Goal: Information Seeking & Learning: Compare options

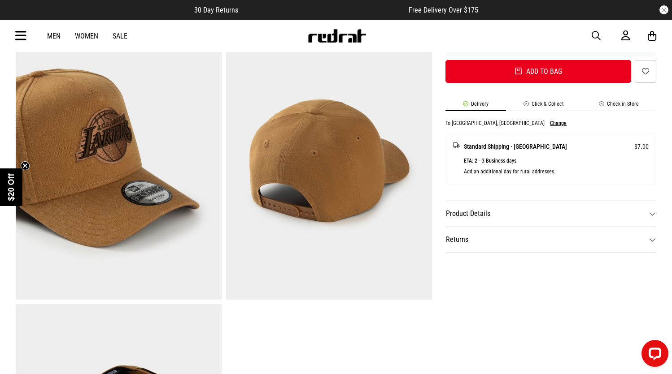
scroll to position [363, 0]
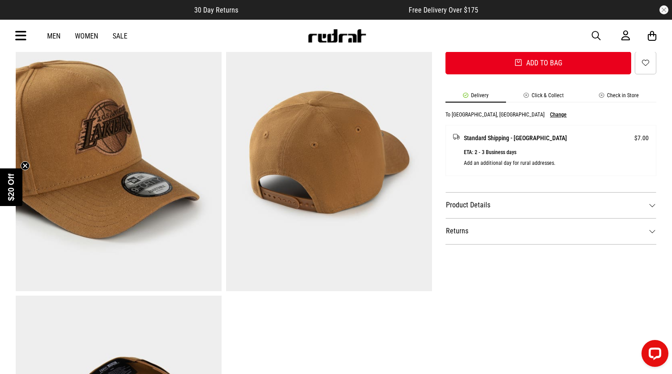
click at [505, 203] on dt "Product Details" at bounding box center [550, 205] width 211 height 26
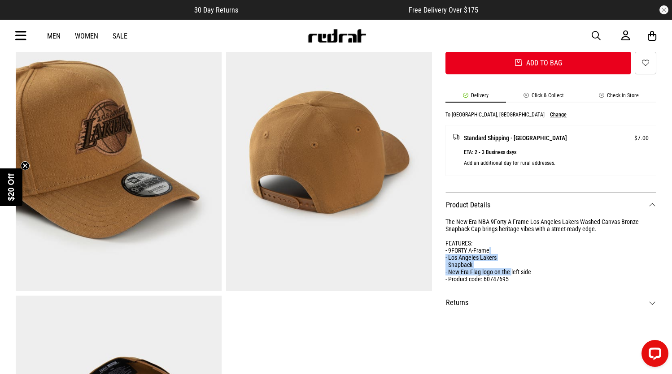
drag, startPoint x: 505, startPoint y: 246, endPoint x: 512, endPoint y: 271, distance: 25.9
click at [512, 271] on div "The New Era NBA 9Forty A-Frame Los Angeles Lakers Washed Canvas Bronze Snapback…" at bounding box center [550, 250] width 211 height 65
click at [511, 306] on dt "Returns" at bounding box center [550, 303] width 211 height 26
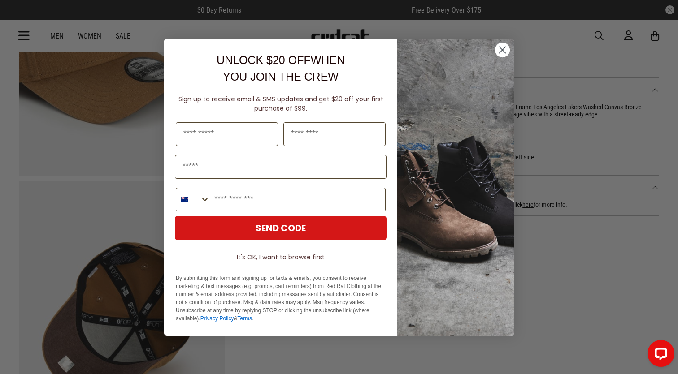
scroll to position [0, 0]
click at [508, 46] on circle "Close dialog" at bounding box center [502, 49] width 15 height 15
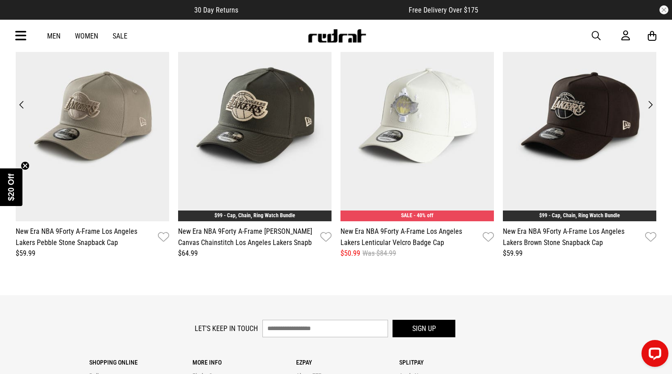
scroll to position [1150, 0]
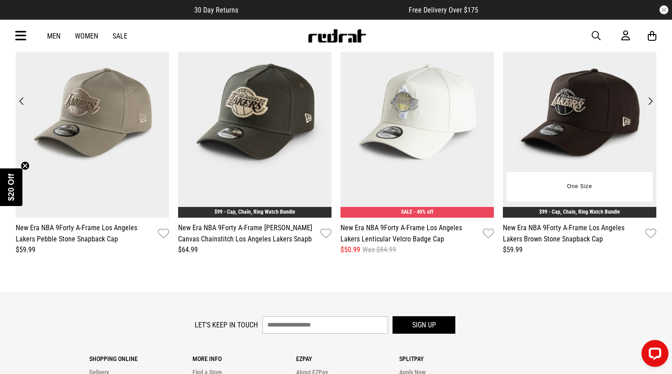
click at [596, 121] on img at bounding box center [579, 113] width 153 height 212
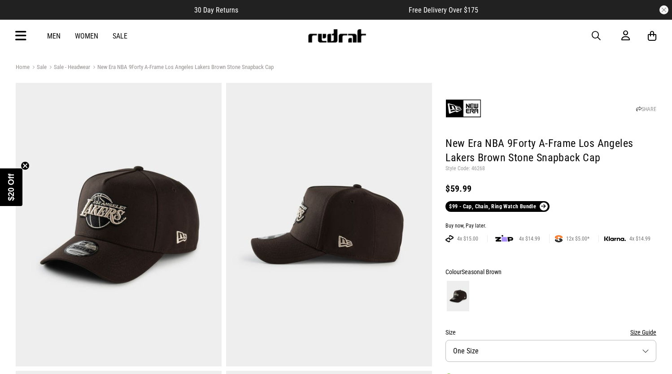
click at [373, 213] on img at bounding box center [329, 225] width 206 height 284
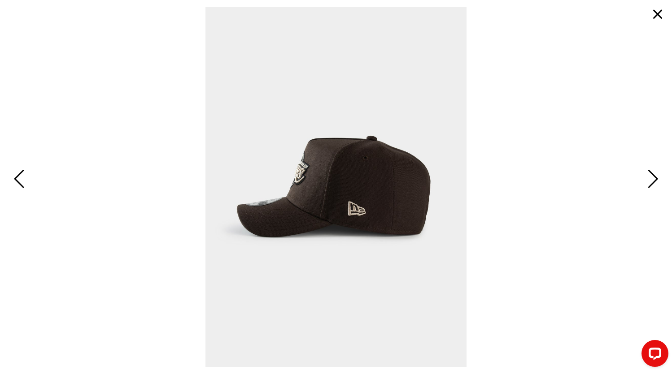
click at [646, 178] on span "Next" at bounding box center [651, 180] width 14 height 26
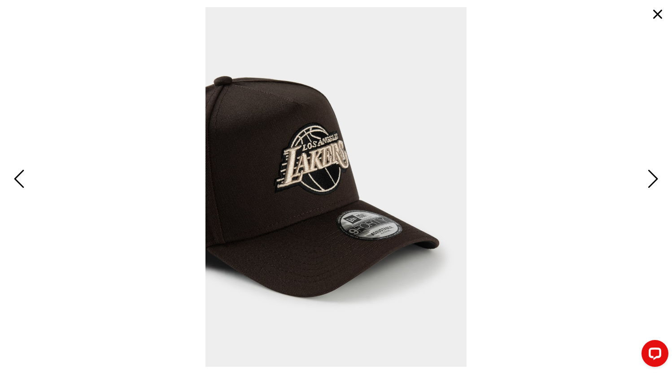
click at [646, 178] on span "Next" at bounding box center [651, 180] width 14 height 26
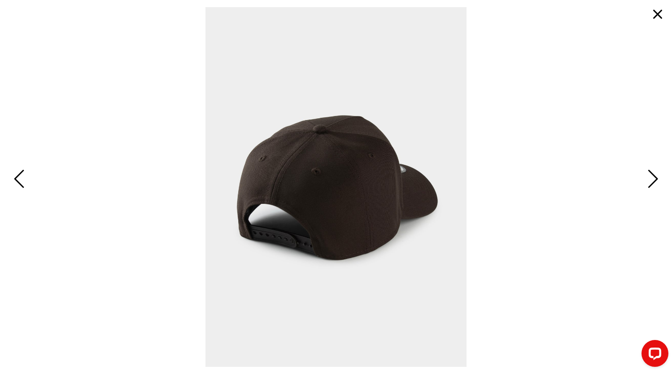
click at [646, 178] on span "Next" at bounding box center [651, 180] width 14 height 26
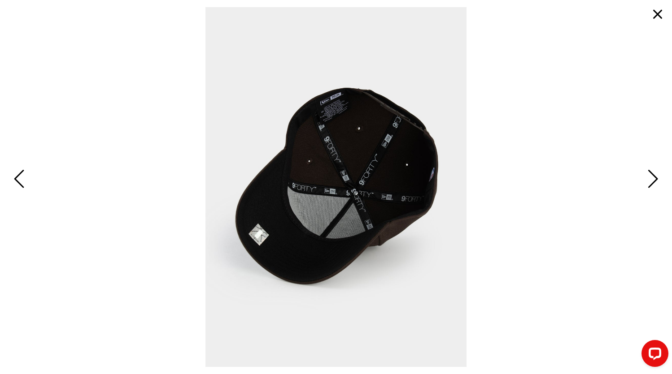
click at [659, 19] on button "button" at bounding box center [657, 15] width 22 height 22
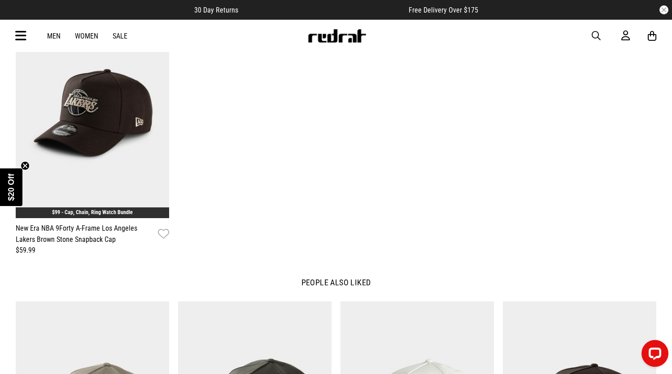
click at [439, 245] on div "**********" at bounding box center [335, 131] width 649 height 249
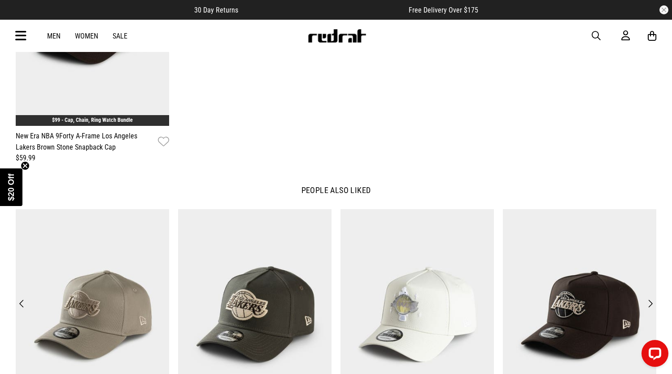
scroll to position [1266, 0]
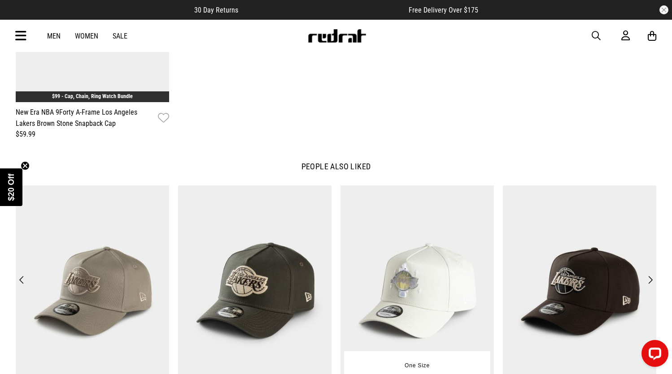
click at [456, 245] on img at bounding box center [416, 292] width 153 height 212
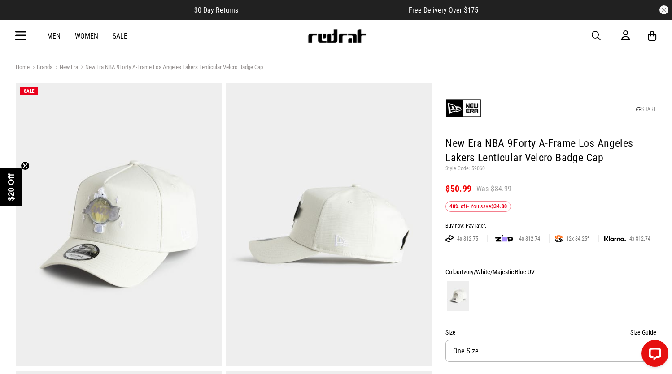
click at [126, 224] on img at bounding box center [119, 225] width 206 height 284
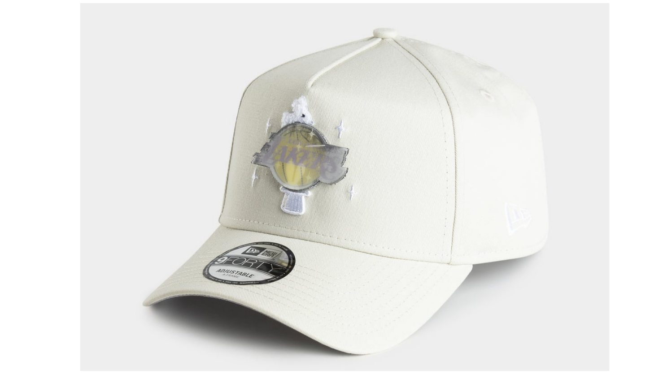
scroll to position [44, 0]
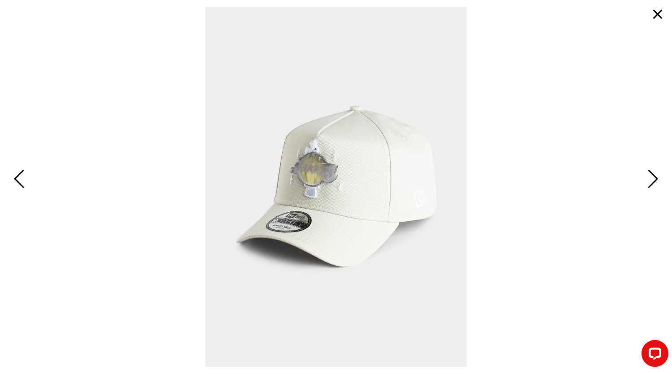
click at [660, 13] on button "button" at bounding box center [657, 15] width 22 height 22
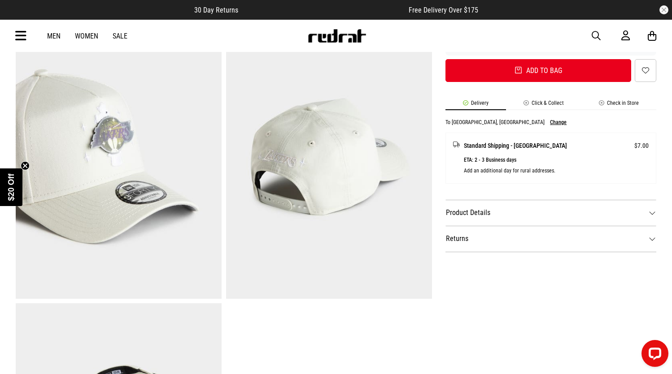
scroll to position [357, 0]
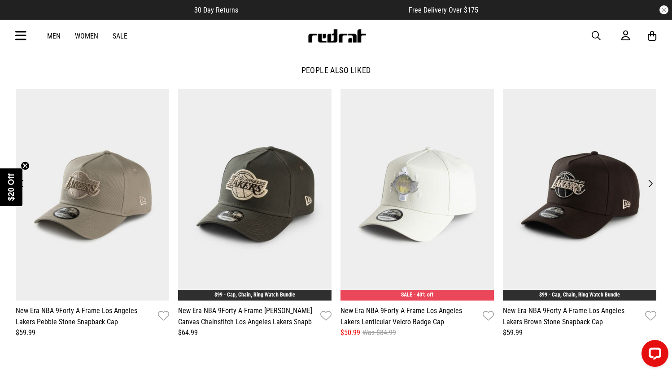
click at [655, 182] on button "Next" at bounding box center [650, 184] width 12 height 13
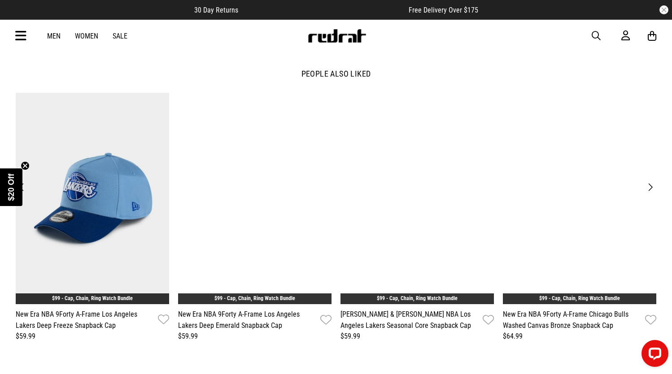
scroll to position [1281, 0]
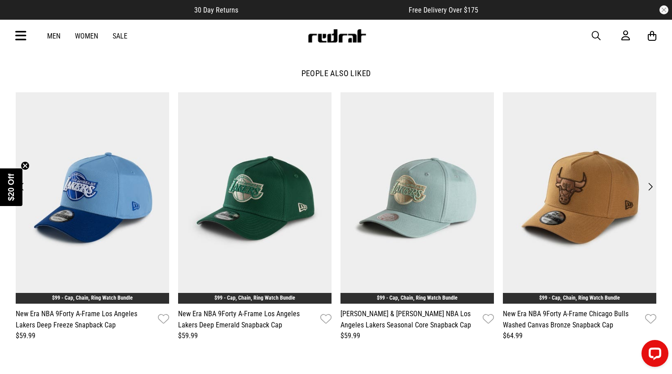
click at [653, 185] on button "Next" at bounding box center [650, 187] width 12 height 13
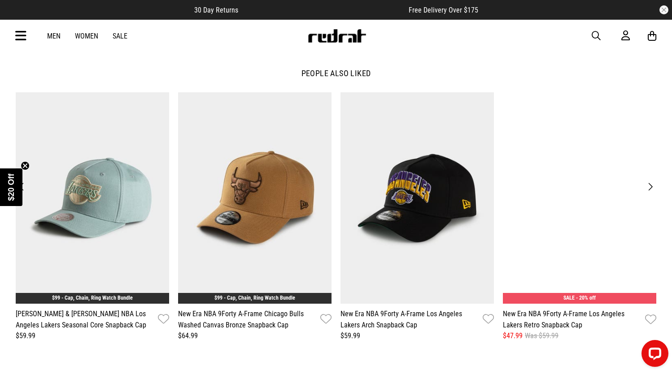
scroll to position [1280, 0]
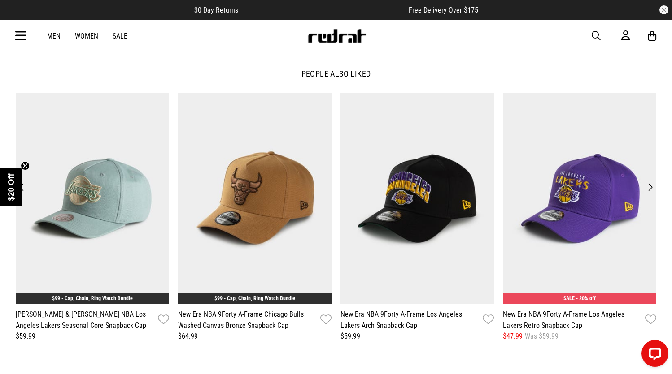
click at [653, 185] on button "Next" at bounding box center [650, 187] width 12 height 13
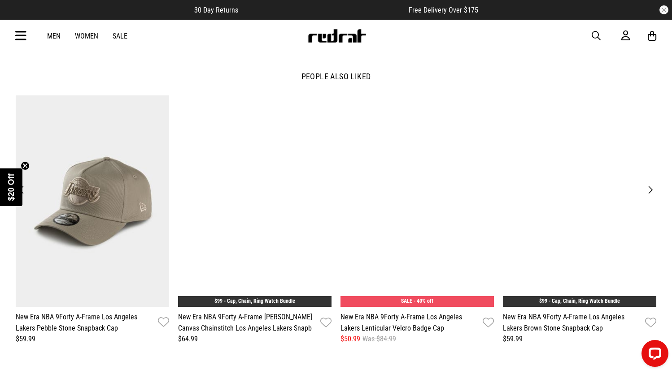
scroll to position [1277, 0]
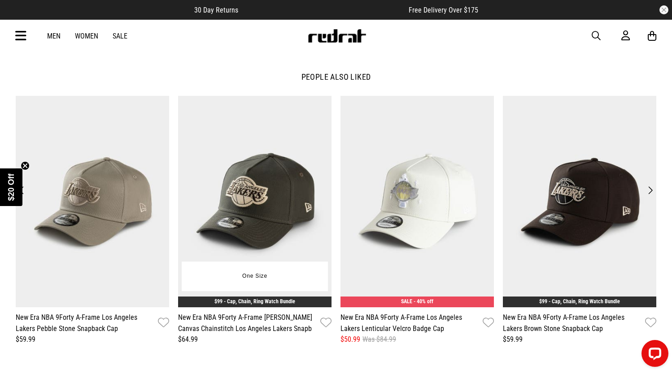
click at [284, 206] on img at bounding box center [254, 202] width 153 height 212
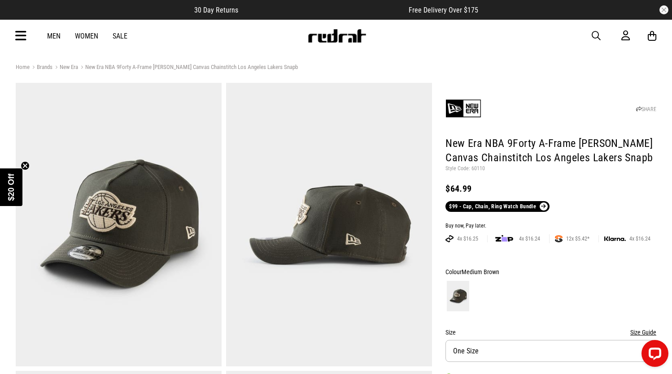
click at [134, 238] on img at bounding box center [119, 225] width 206 height 284
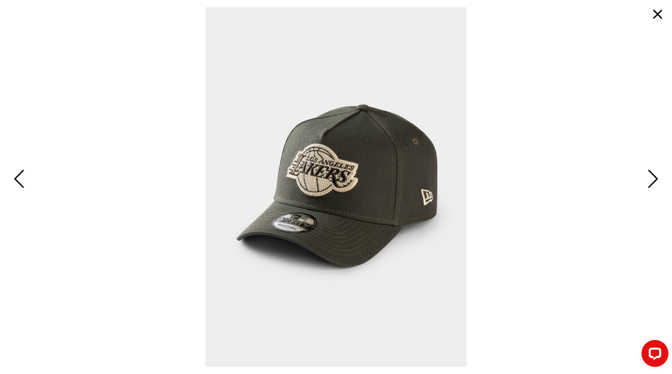
click at [656, 180] on span "Next" at bounding box center [651, 180] width 14 height 26
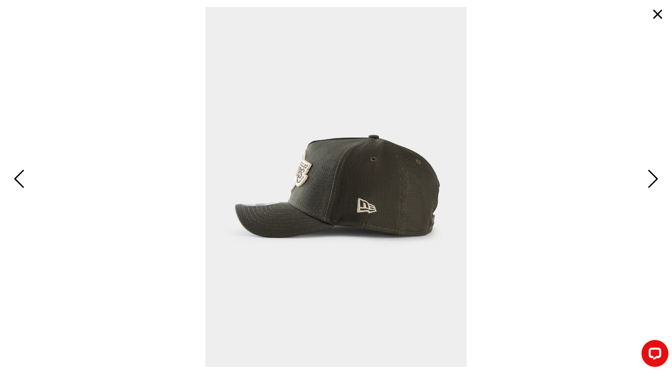
click at [656, 180] on span "Next" at bounding box center [651, 180] width 14 height 26
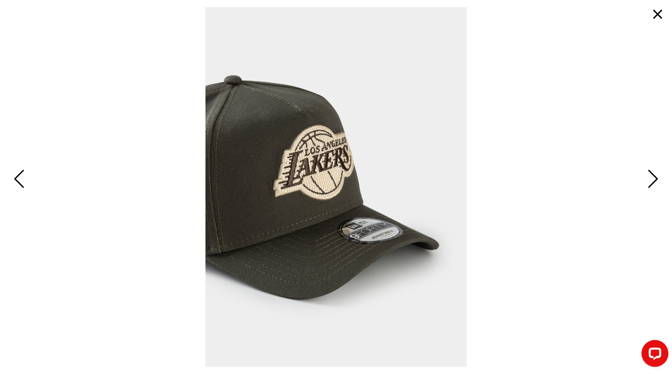
click at [656, 180] on span "Next" at bounding box center [651, 180] width 14 height 26
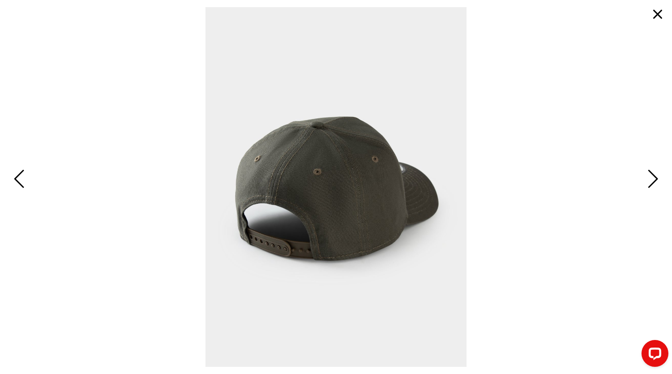
click at [653, 18] on button "button" at bounding box center [657, 15] width 22 height 22
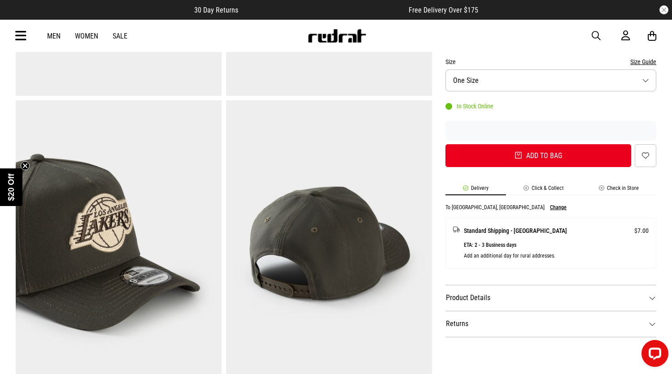
scroll to position [311, 0]
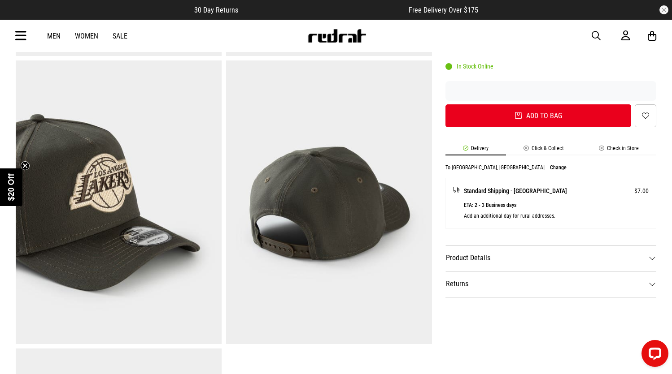
click at [109, 206] on img at bounding box center [119, 203] width 206 height 284
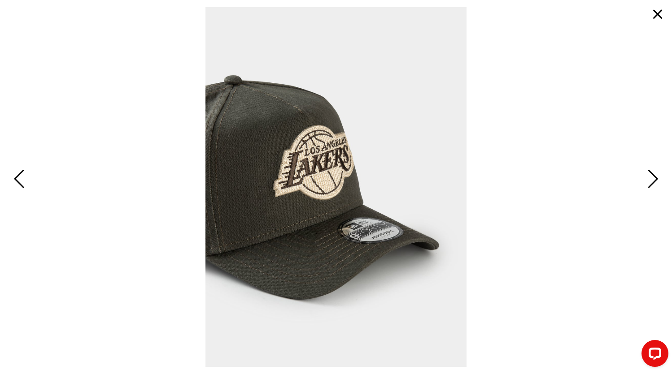
click at [655, 23] on button "button" at bounding box center [657, 15] width 22 height 22
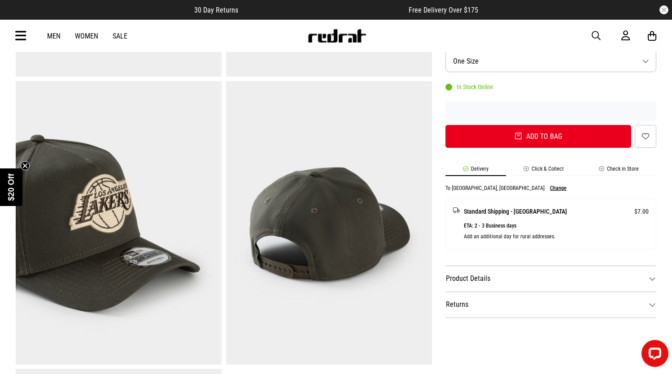
scroll to position [292, 0]
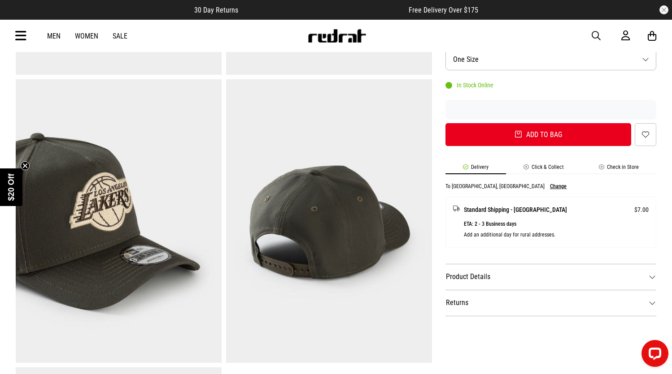
click at [594, 266] on dt "Product Details" at bounding box center [550, 277] width 211 height 26
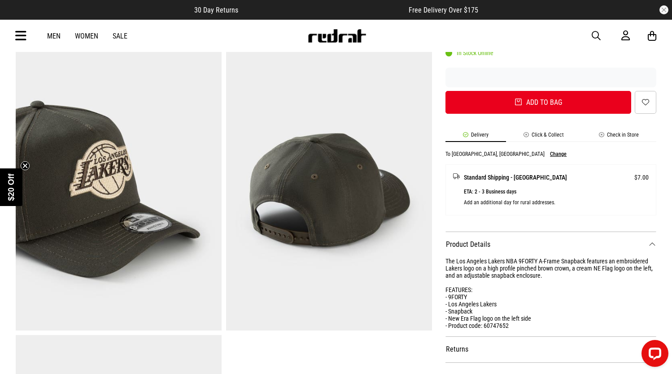
scroll to position [326, 0]
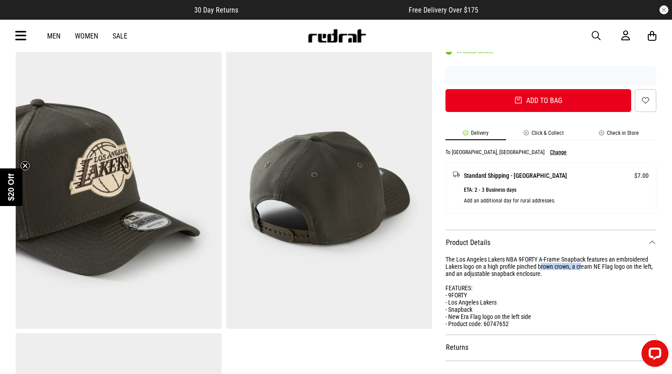
drag, startPoint x: 582, startPoint y: 267, endPoint x: 540, endPoint y: 268, distance: 42.1
click at [540, 268] on div "The Los Angeles Lakers NBA 9FORTY A-Frame Snapback features an embroidered Lake…" at bounding box center [550, 292] width 211 height 72
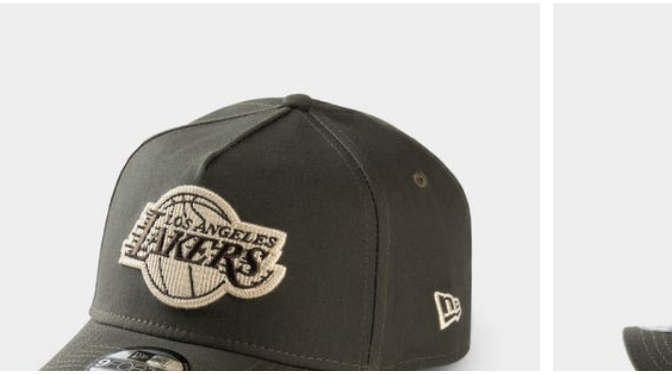
scroll to position [0, 0]
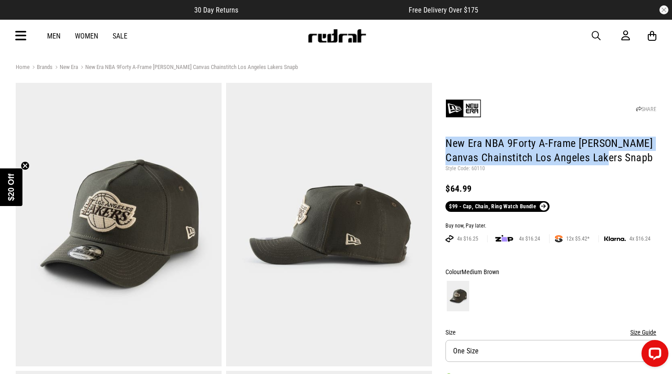
drag, startPoint x: 448, startPoint y: 143, endPoint x: 616, endPoint y: 151, distance: 167.4
click at [616, 151] on h1 "New Era NBA 9Forty A-Frame [PERSON_NAME] Canvas Chainstitch Los Angeles Lakers …" at bounding box center [550, 151] width 211 height 29
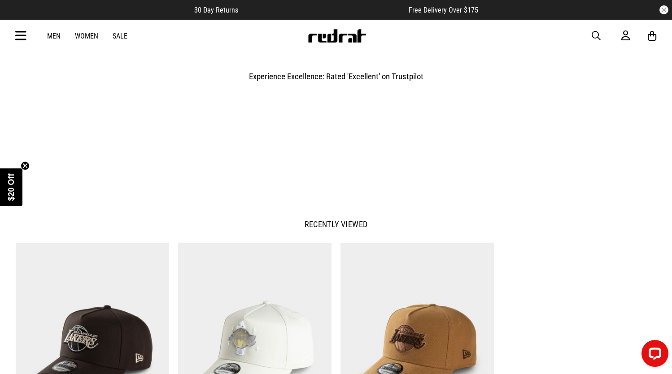
scroll to position [928, 0]
